Goal: Task Accomplishment & Management: Manage account settings

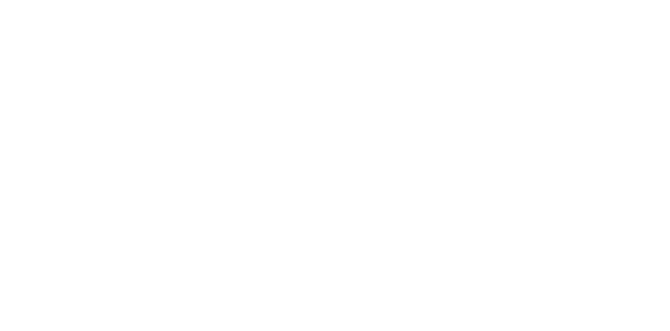
click at [399, 0] on html at bounding box center [335, 0] width 670 height 0
